Goal: Task Accomplishment & Management: Manage account settings

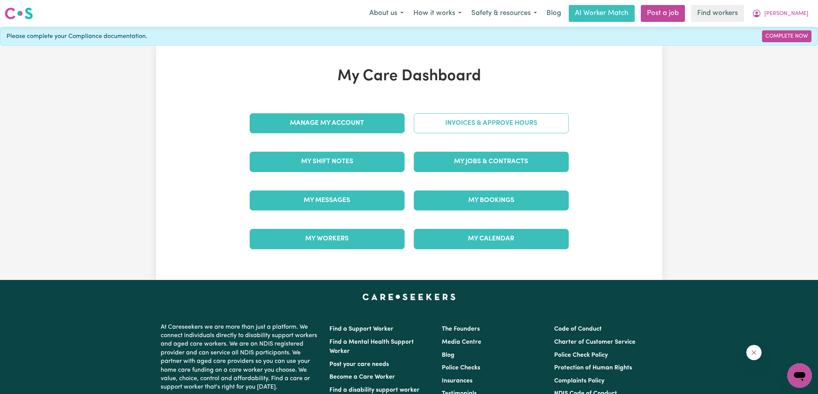
click at [433, 118] on link "Invoices & Approve Hours" at bounding box center [491, 123] width 155 height 20
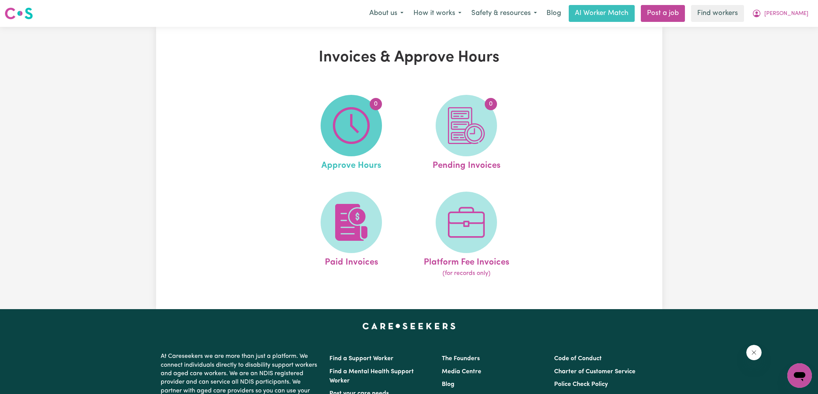
click at [336, 123] on img at bounding box center [351, 125] width 37 height 37
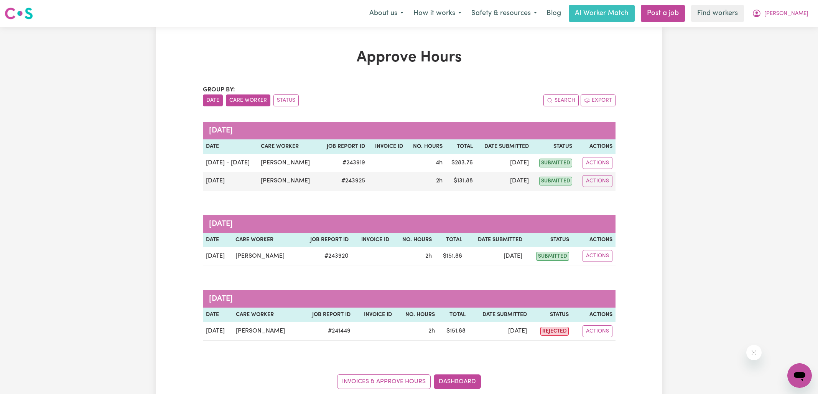
click at [242, 94] on button "Care Worker" at bounding box center [248, 100] width 44 height 12
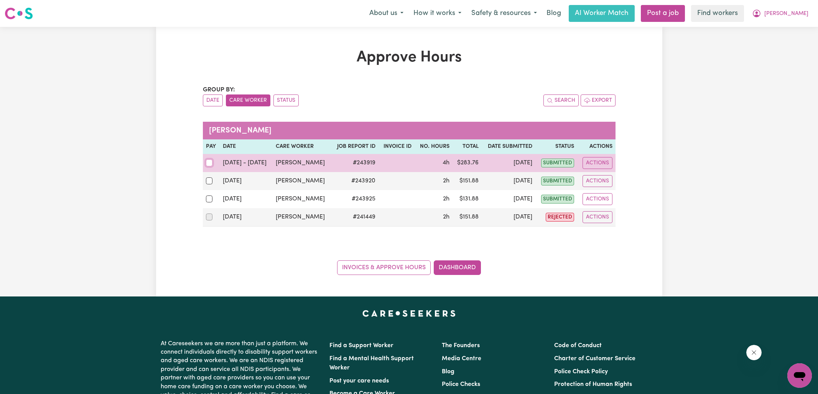
click at [211, 160] on input "checkbox" at bounding box center [209, 162] width 7 height 7
checkbox input "true"
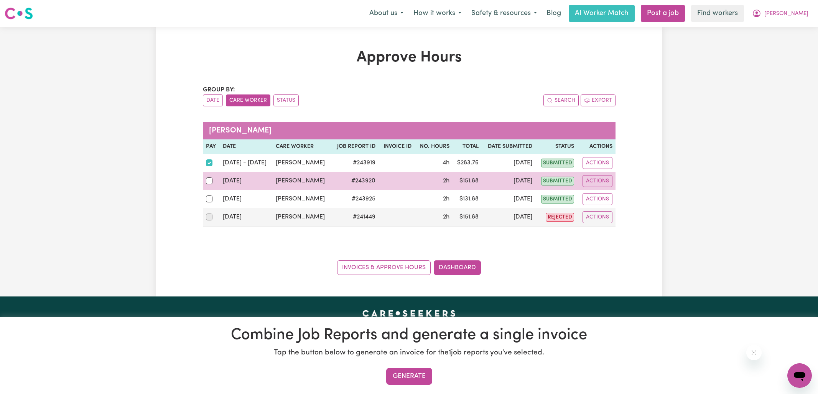
click at [211, 183] on div at bounding box center [211, 181] width 11 height 10
click at [211, 183] on input "checkbox" at bounding box center [209, 180] width 7 height 7
checkbox input "true"
click at [599, 178] on button "Actions" at bounding box center [598, 181] width 30 height 12
click at [614, 200] on link "View Job Report" at bounding box center [616, 198] width 66 height 15
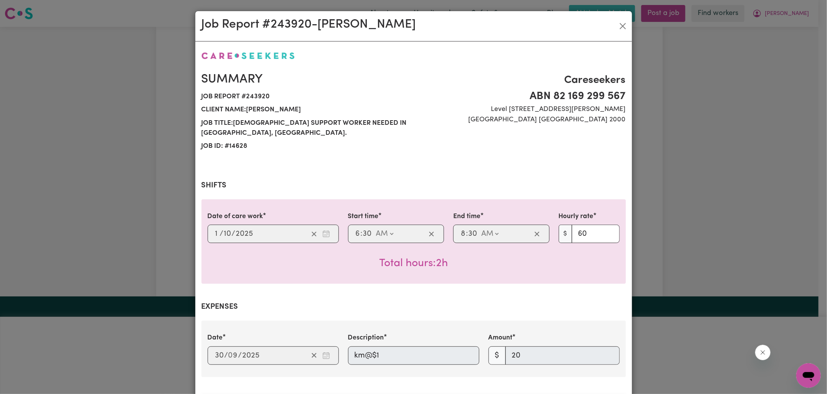
click at [696, 191] on div "Job Report # 243920 - [PERSON_NAME] Summary Job report # 243920 Client name: [P…" at bounding box center [413, 197] width 827 height 394
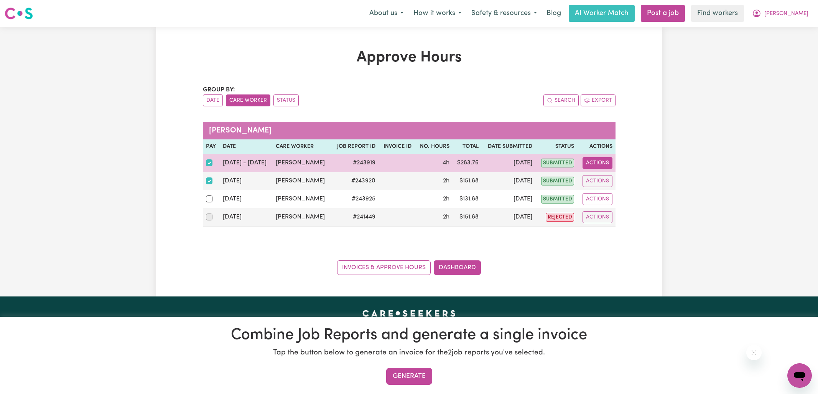
click at [598, 157] on button "Actions" at bounding box center [598, 163] width 30 height 12
click at [623, 178] on link "View Job Report" at bounding box center [616, 180] width 66 height 15
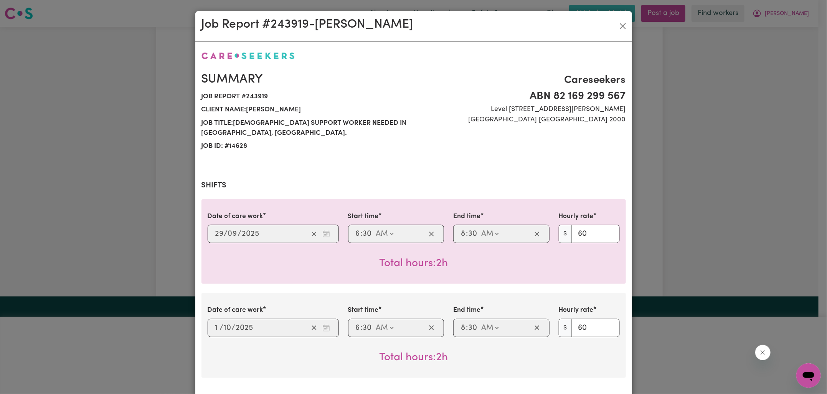
click at [132, 196] on div "Job Report # 243919 - [PERSON_NAME] Summary Job report # 243919 Client name: [P…" at bounding box center [413, 197] width 827 height 394
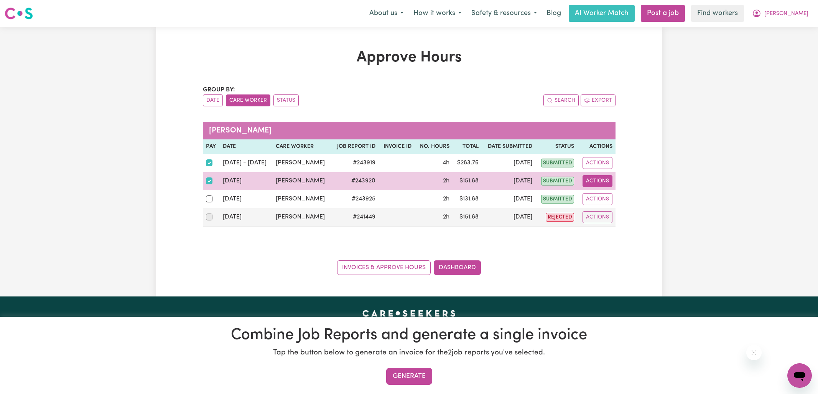
click at [589, 181] on button "Actions" at bounding box center [598, 181] width 30 height 12
click at [606, 199] on link "View Job Report" at bounding box center [616, 198] width 66 height 15
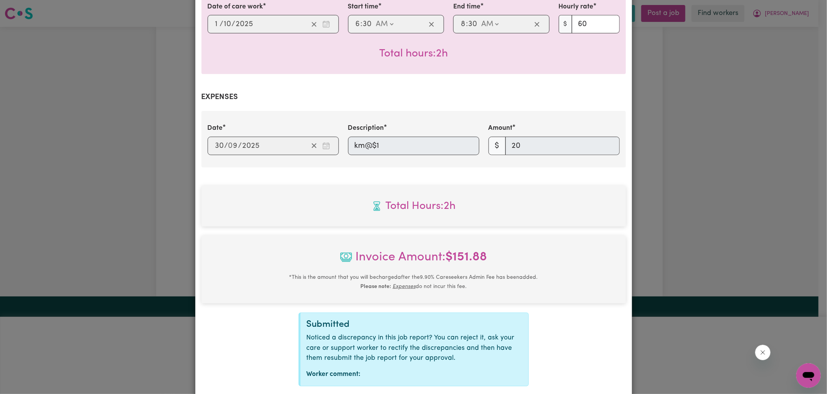
scroll to position [254, 0]
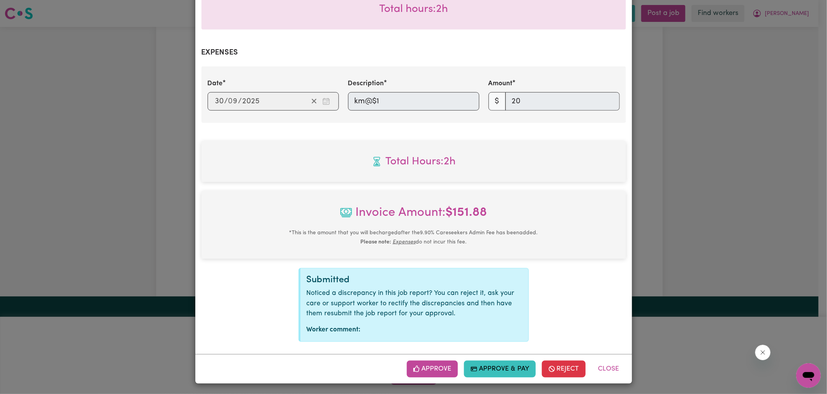
click at [113, 158] on div "Job Report # 243920 - [PERSON_NAME] Summary Job report # 243920 Client name: [P…" at bounding box center [413, 197] width 827 height 394
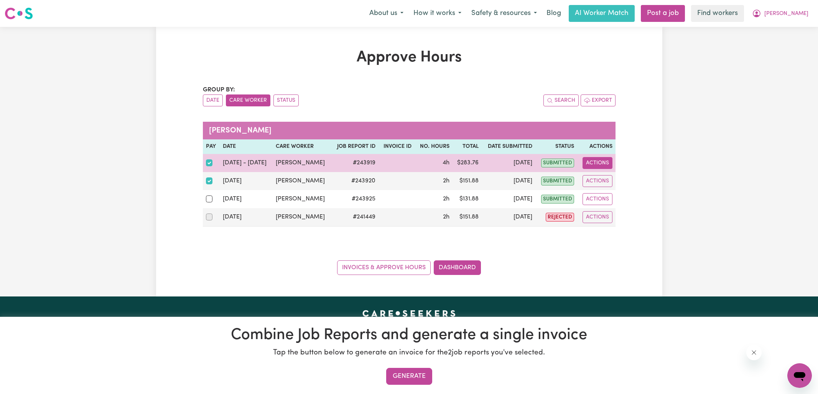
click at [604, 162] on button "Actions" at bounding box center [598, 163] width 30 height 12
click at [611, 175] on link "View Job Report" at bounding box center [616, 180] width 66 height 15
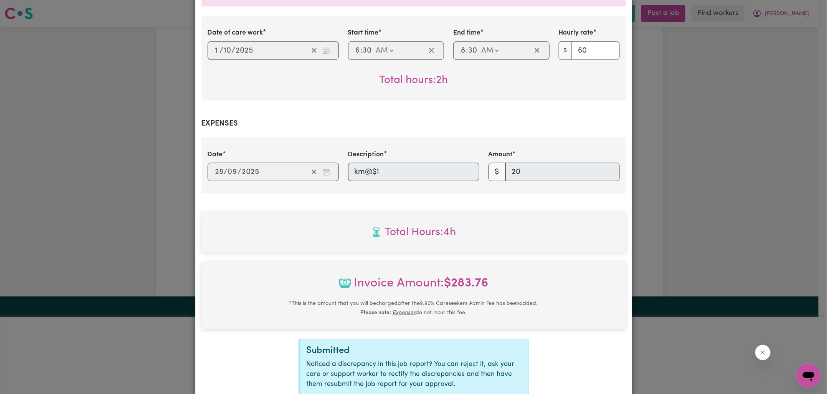
scroll to position [347, 0]
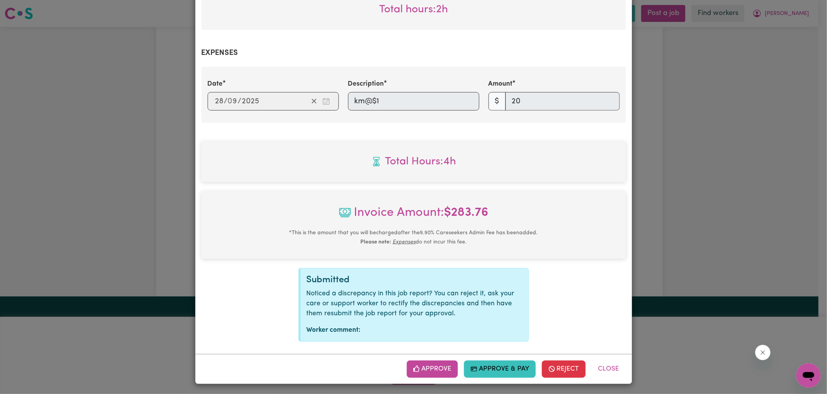
click at [151, 147] on div "Job Report # 243919 - [PERSON_NAME] Summary Job report # 243919 Client name: [P…" at bounding box center [413, 197] width 827 height 394
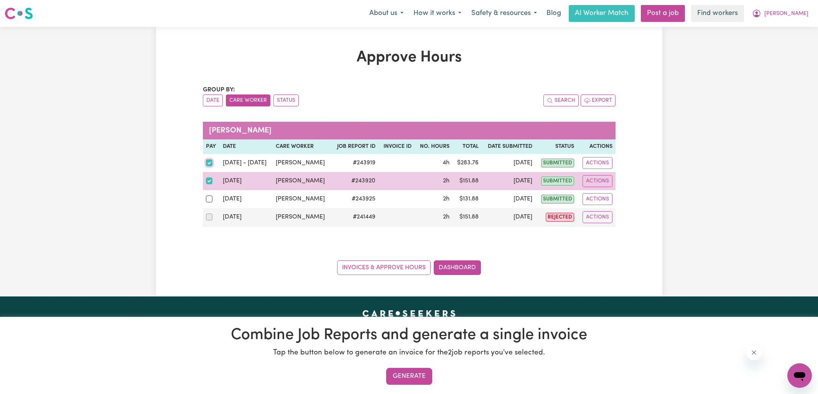
drag, startPoint x: 210, startPoint y: 164, endPoint x: 212, endPoint y: 179, distance: 14.7
click at [210, 164] on input "checkbox" at bounding box center [209, 162] width 7 height 7
checkbox input "false"
click at [211, 181] on input "checkbox" at bounding box center [209, 180] width 7 height 7
checkbox input "false"
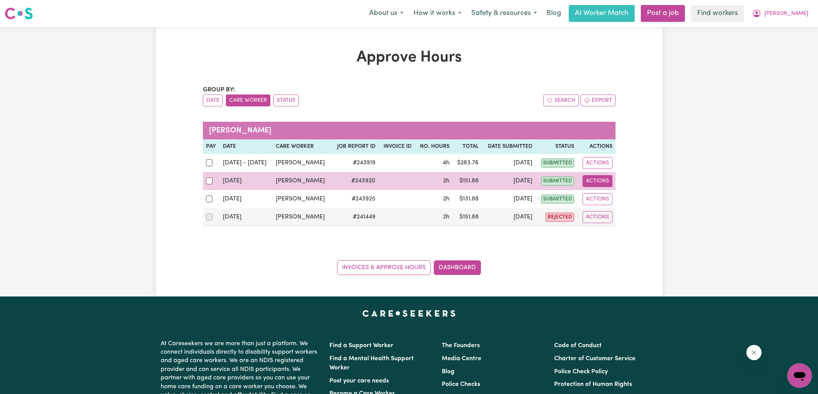
click at [607, 179] on button "Actions" at bounding box center [598, 181] width 30 height 12
click at [611, 194] on link "View Job Report" at bounding box center [616, 198] width 66 height 15
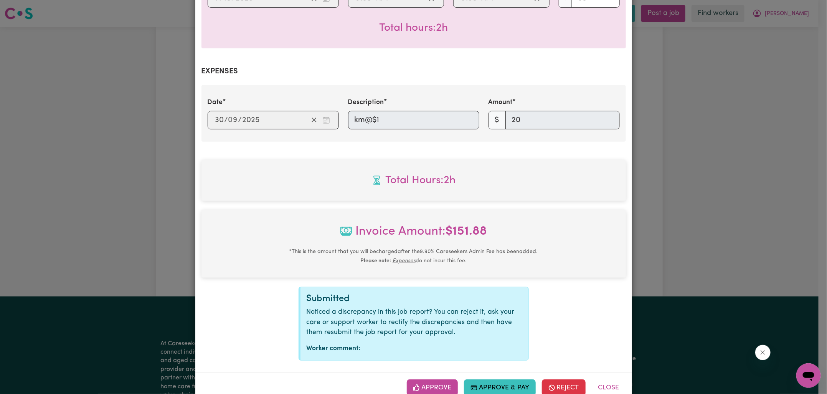
scroll to position [254, 0]
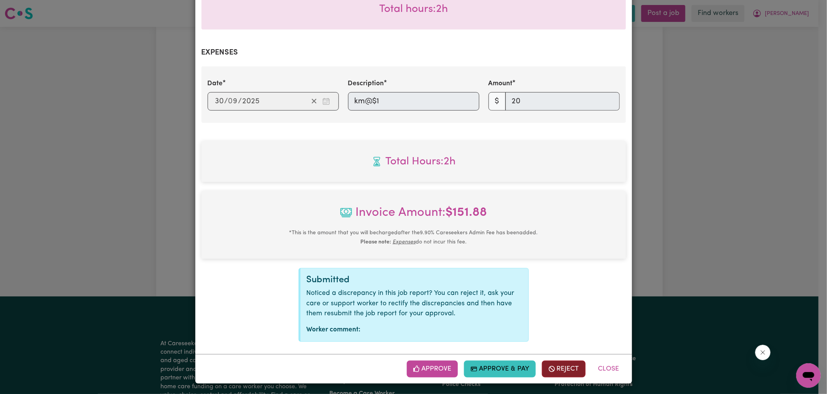
click at [566, 367] on button "Reject" at bounding box center [564, 368] width 44 height 17
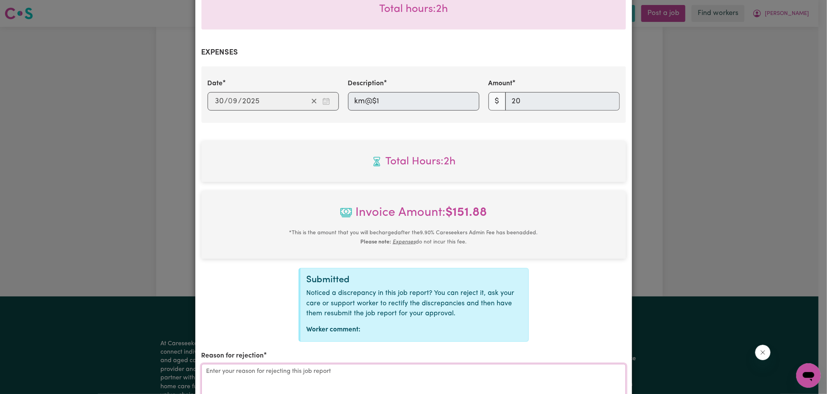
click at [446, 373] on textarea "Reason for rejection" at bounding box center [413, 393] width 424 height 58
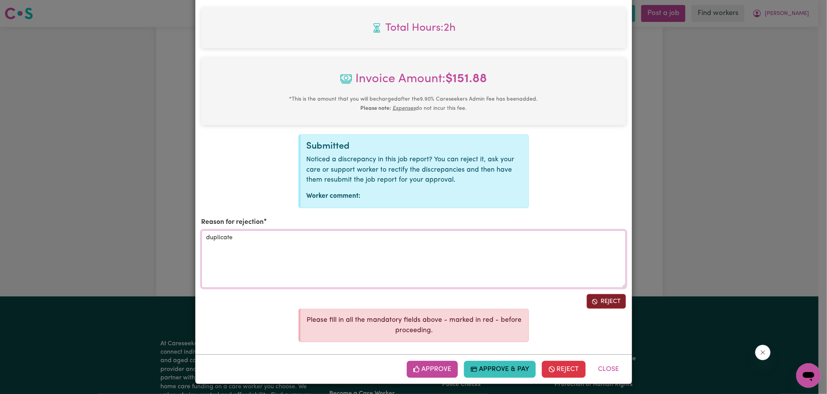
type textarea "duplicate"
click at [597, 299] on button "Reject" at bounding box center [605, 301] width 39 height 15
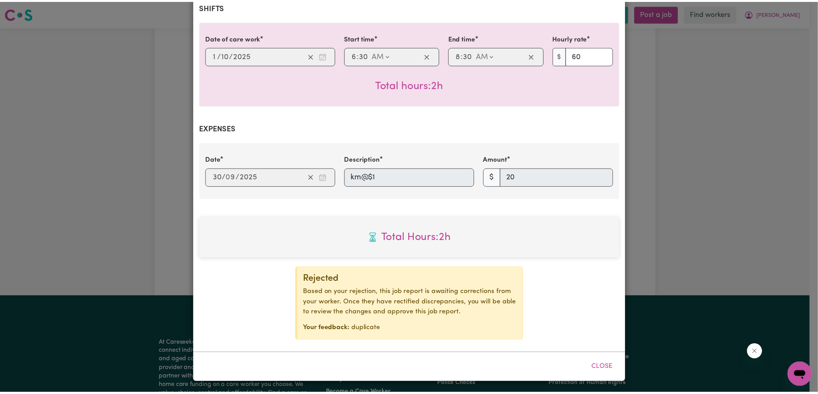
scroll to position [177, 0]
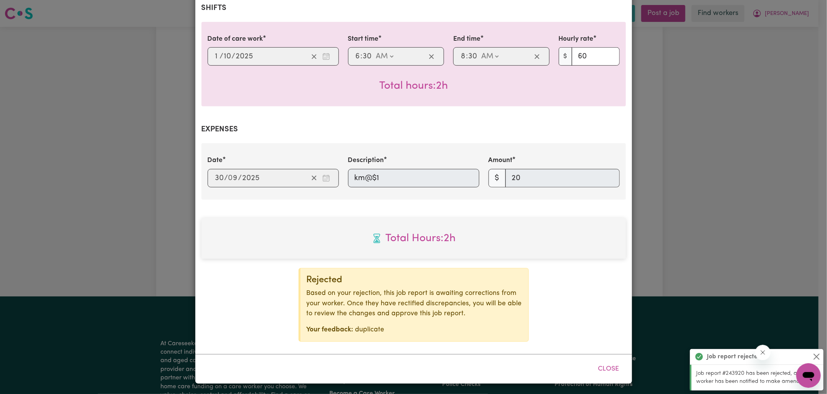
click at [695, 209] on div "Job Report # 243920 - [PERSON_NAME] Summary Job report # 243920 Client name: [P…" at bounding box center [413, 197] width 827 height 394
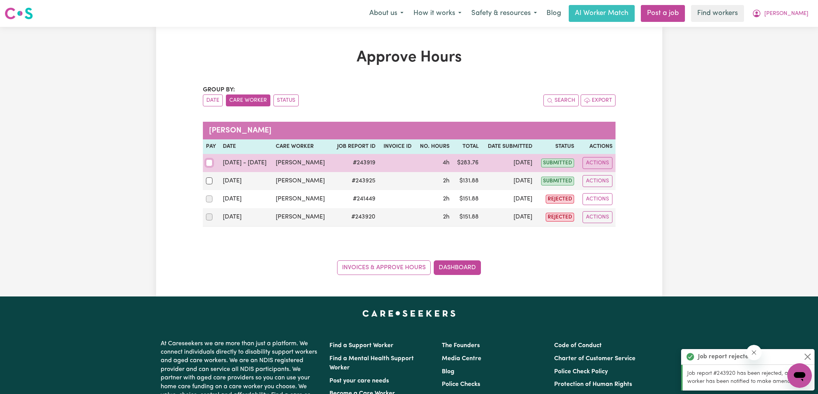
click at [209, 163] on input "checkbox" at bounding box center [209, 162] width 7 height 7
checkbox input "true"
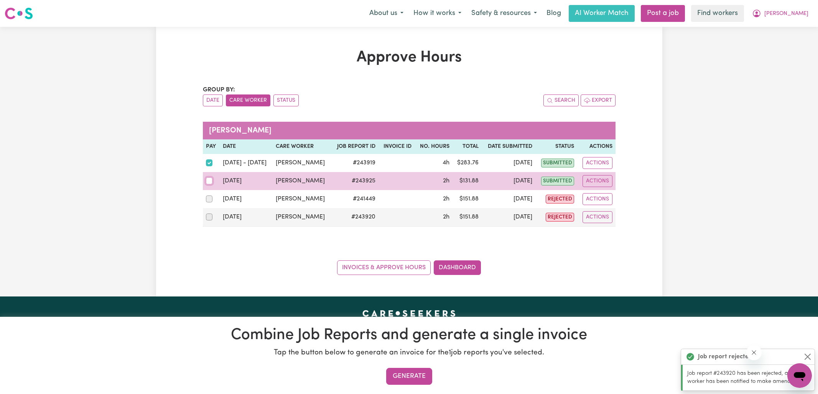
click at [210, 181] on input "checkbox" at bounding box center [209, 180] width 7 height 7
checkbox input "true"
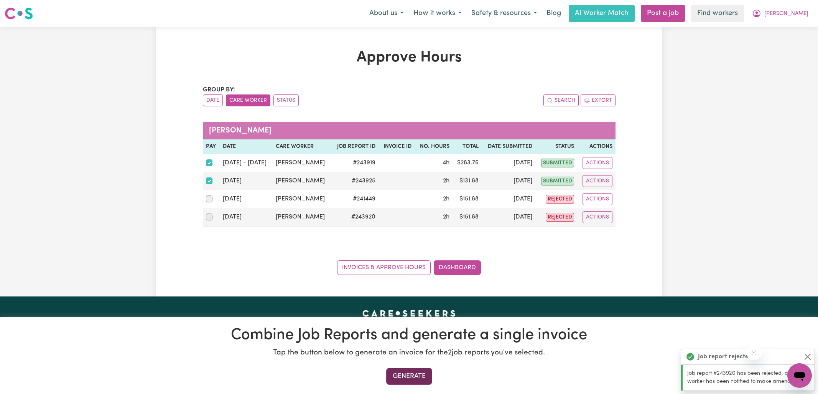
click at [417, 376] on button "Generate" at bounding box center [409, 375] width 46 height 17
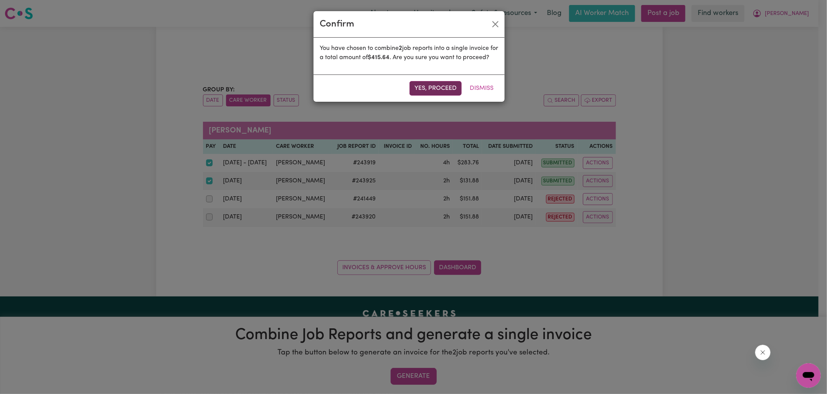
click at [439, 91] on button "Yes, proceed" at bounding box center [435, 88] width 52 height 15
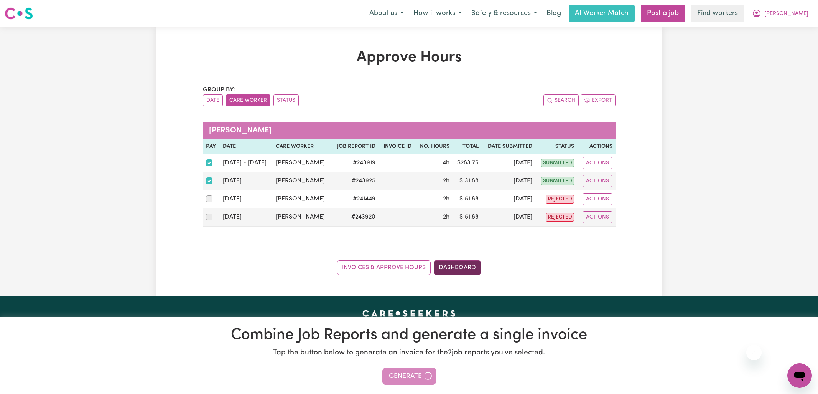
click at [469, 267] on link "Dashboard" at bounding box center [457, 267] width 47 height 15
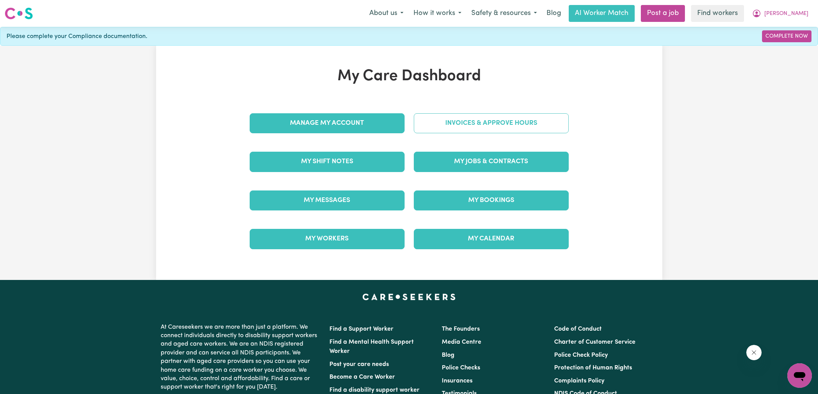
click at [447, 115] on link "Invoices & Approve Hours" at bounding box center [491, 123] width 155 height 20
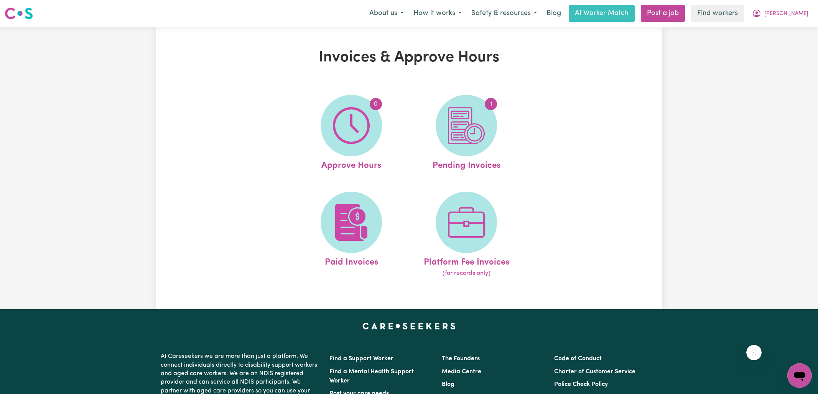
click at [478, 128] on img at bounding box center [466, 125] width 37 height 37
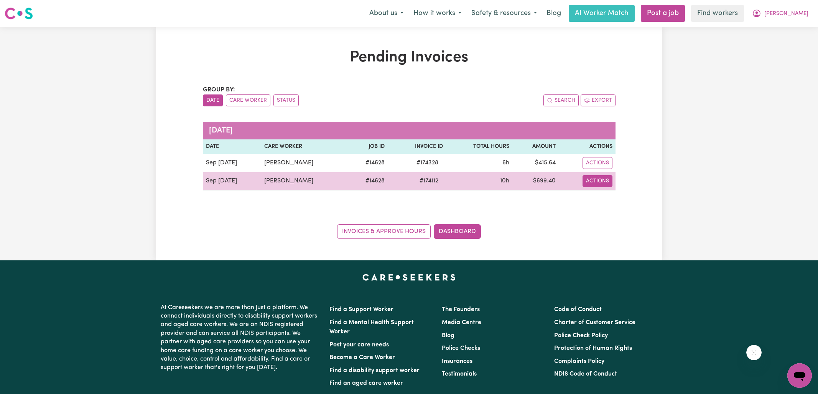
click at [603, 179] on button "Actions" at bounding box center [598, 181] width 30 height 12
click at [617, 200] on link "Download Invoice" at bounding box center [614, 198] width 70 height 15
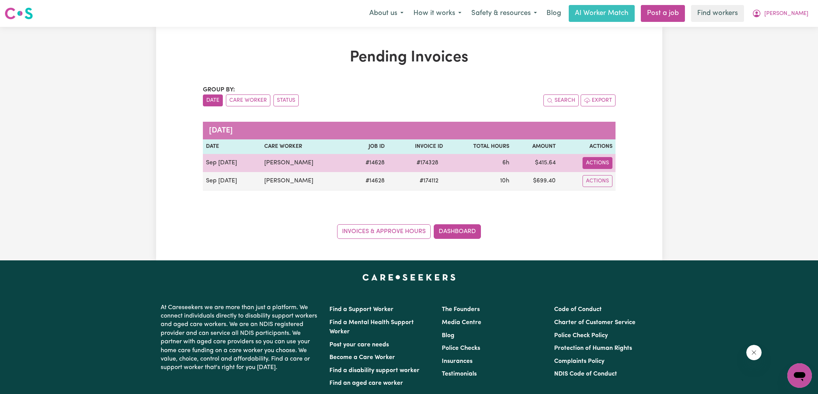
click at [594, 159] on button "Actions" at bounding box center [598, 163] width 30 height 12
click at [614, 179] on link "Download Invoice" at bounding box center [614, 180] width 70 height 15
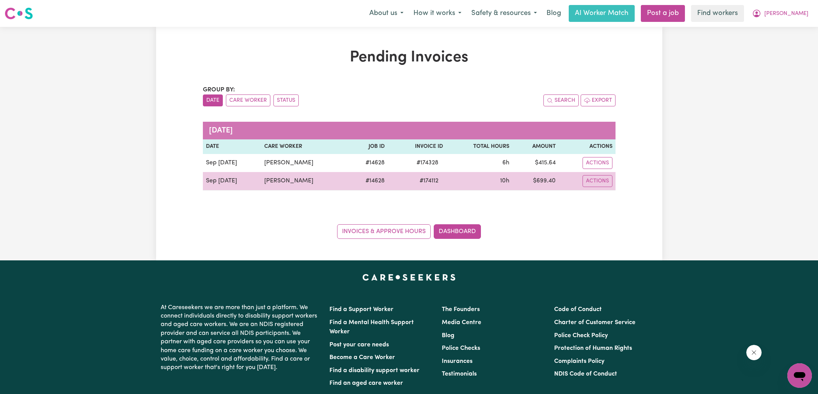
click at [443, 180] on span "# 174112" at bounding box center [429, 180] width 28 height 9
click at [438, 182] on span "# 174112" at bounding box center [429, 180] width 28 height 9
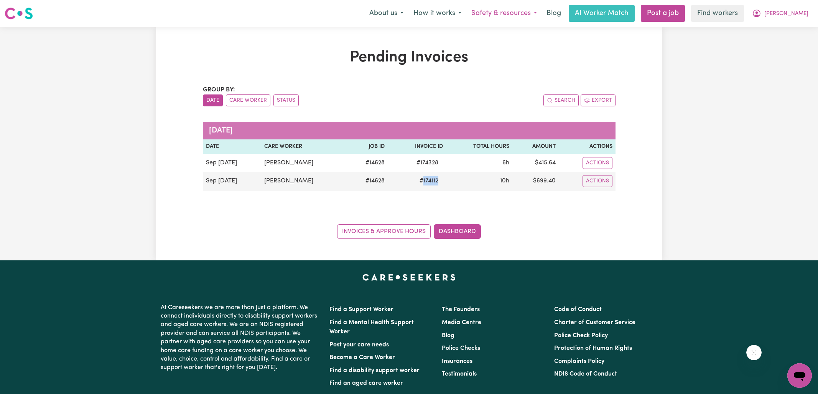
copy span "174112"
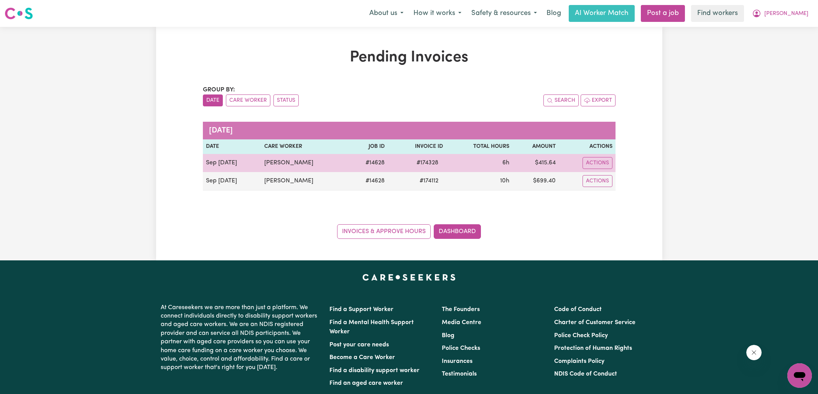
click at [438, 156] on td "# 174328" at bounding box center [417, 163] width 58 height 18
drag, startPoint x: 438, startPoint y: 156, endPoint x: 445, endPoint y: 157, distance: 7.1
click at [438, 156] on td "# 174328" at bounding box center [417, 163] width 58 height 18
click at [435, 163] on span "# 174328" at bounding box center [427, 162] width 31 height 9
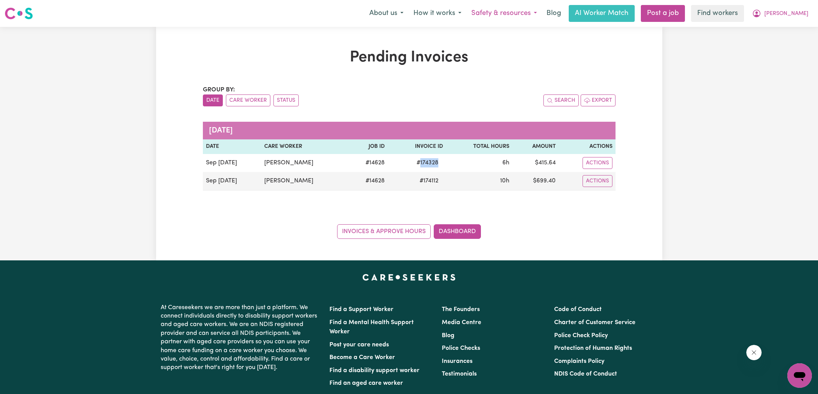
copy span "174328"
click at [761, 15] on icon "My Account" at bounding box center [757, 14] width 8 height 8
click at [776, 45] on link "Logout" at bounding box center [783, 44] width 61 height 15
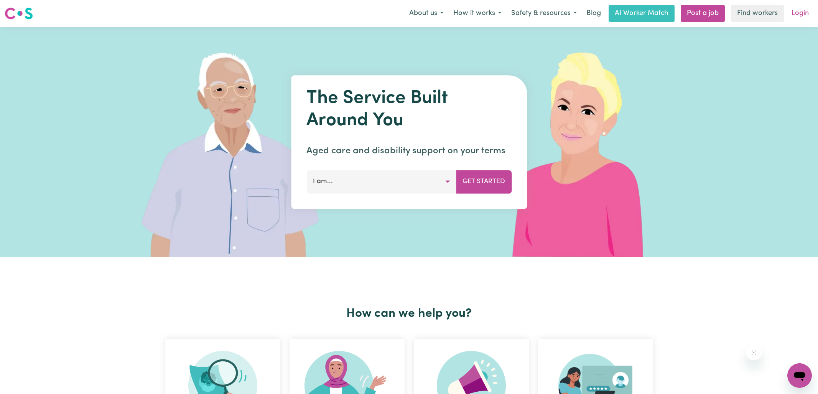
click at [802, 13] on link "Login" at bounding box center [800, 13] width 26 height 17
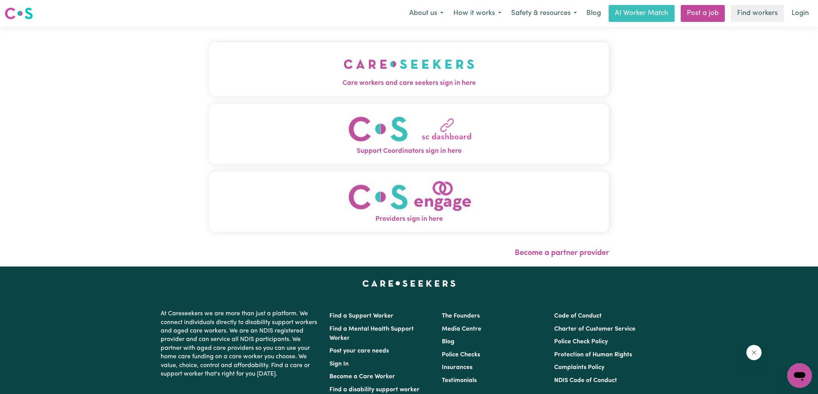
click at [346, 62] on img "Care workers and care seekers sign in here" at bounding box center [409, 64] width 131 height 28
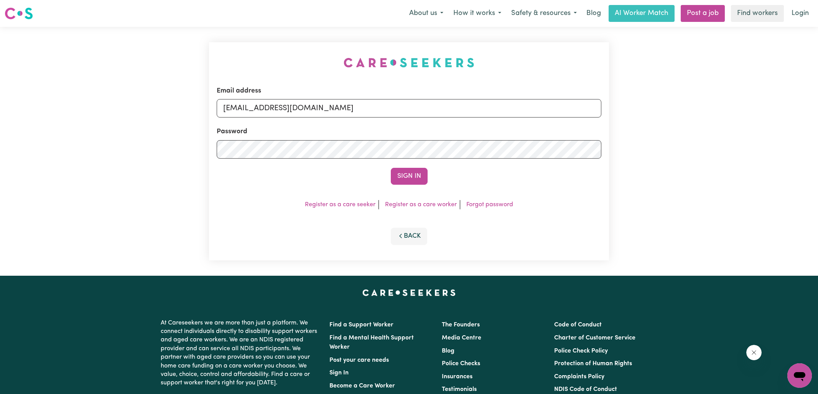
click at [276, 43] on div "Email address [EMAIL_ADDRESS][DOMAIN_NAME] Password Sign In Register as a care …" at bounding box center [408, 151] width 409 height 249
drag, startPoint x: 264, startPoint y: 108, endPoint x: 507, endPoint y: 88, distance: 243.2
click at [515, 113] on input "[EMAIL_ADDRESS][DOMAIN_NAME]" at bounding box center [409, 108] width 385 height 18
type input "[EMAIL_ADDRESS][DOMAIN_NAME]"
click at [391, 168] on button "Sign In" at bounding box center [409, 176] width 37 height 17
